Goal: Obtain resource: Obtain resource

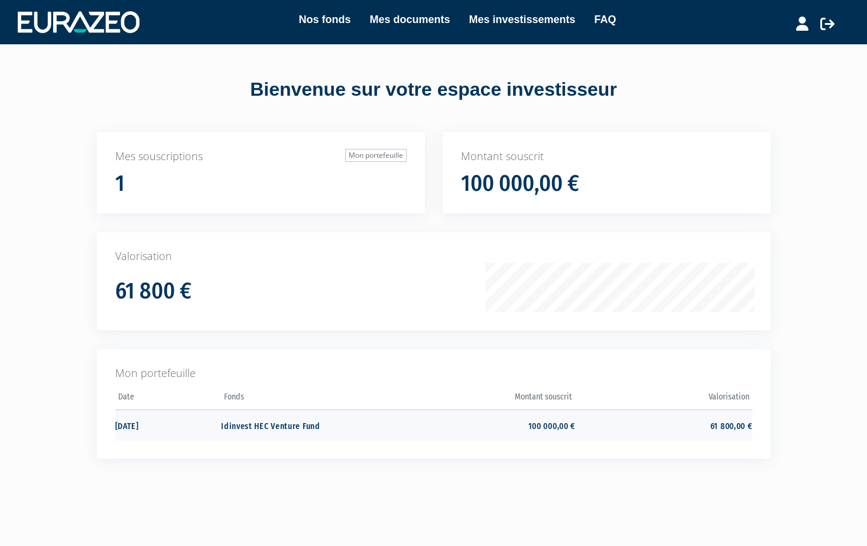
click at [146, 422] on td "[DATE]" at bounding box center [168, 425] width 106 height 31
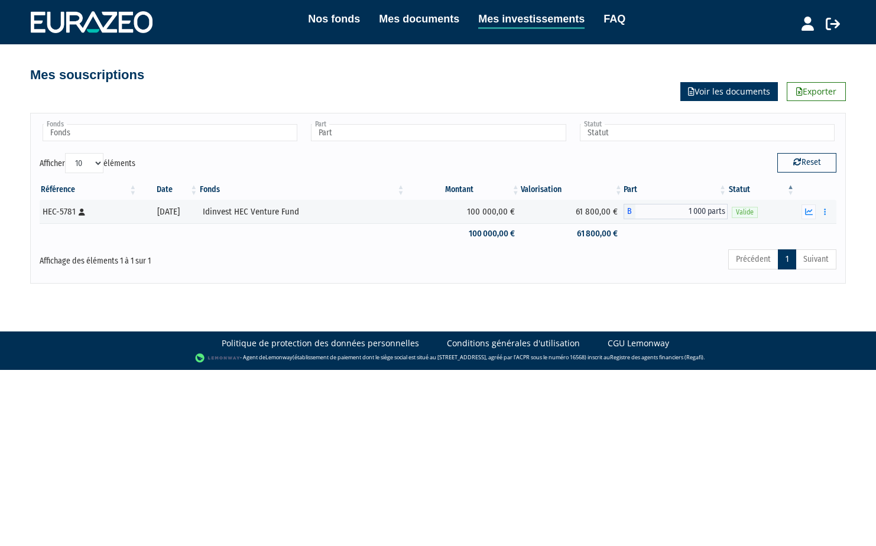
click at [760, 90] on link "Voir les documents" at bounding box center [729, 91] width 98 height 19
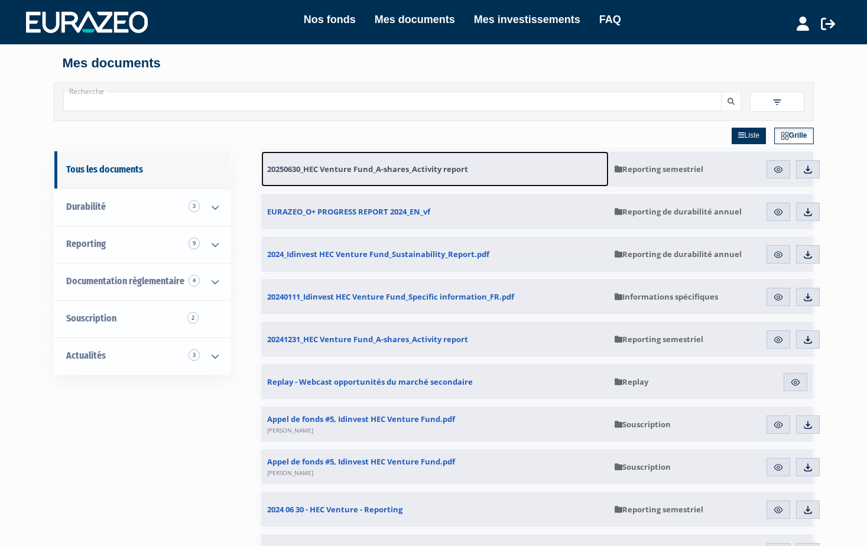
click at [443, 176] on link "20250630_HEC Venture Fund_A-shares_Activity report" at bounding box center [435, 168] width 348 height 35
